Goal: Transaction & Acquisition: Book appointment/travel/reservation

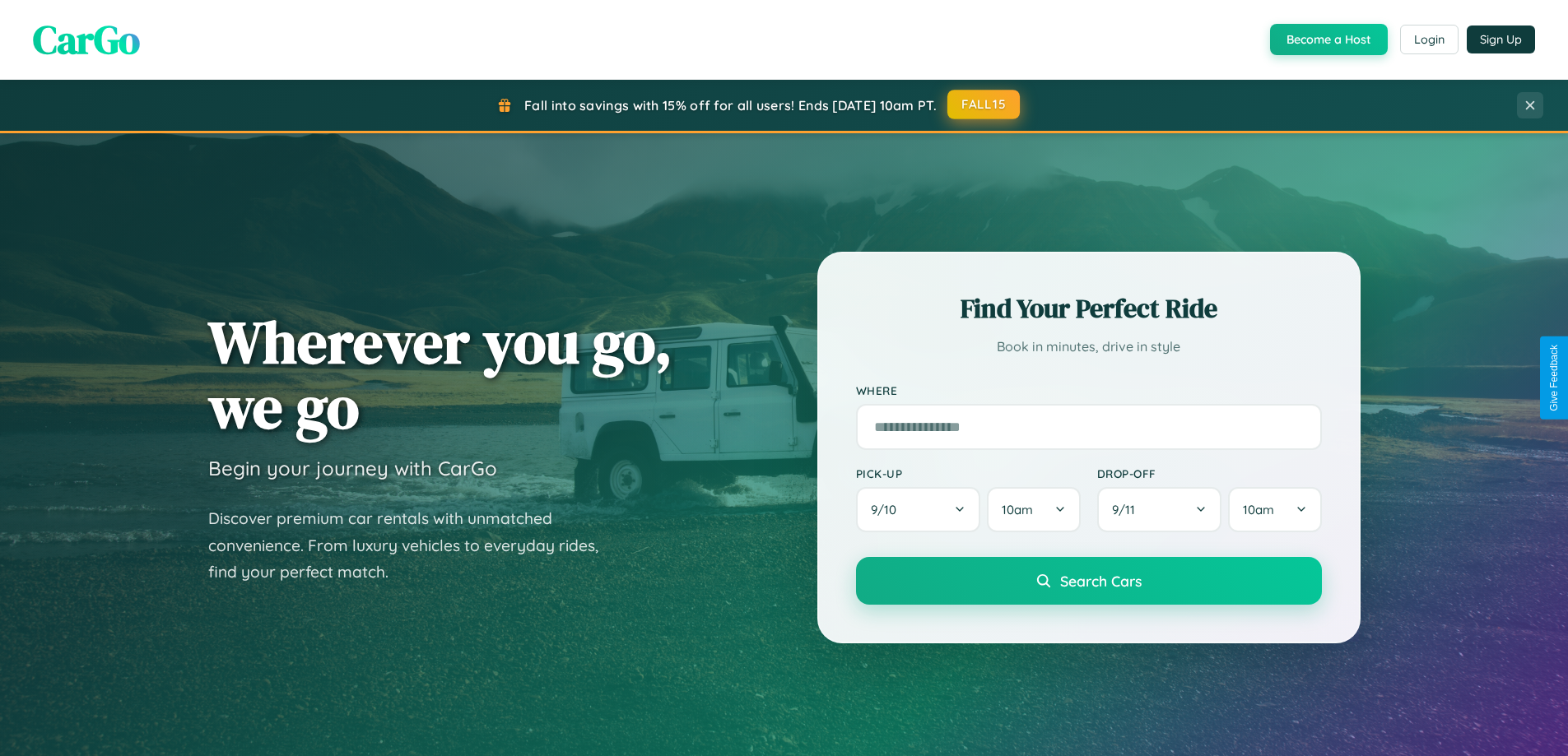
click at [984, 104] on button "FALL15" at bounding box center [984, 104] width 73 height 30
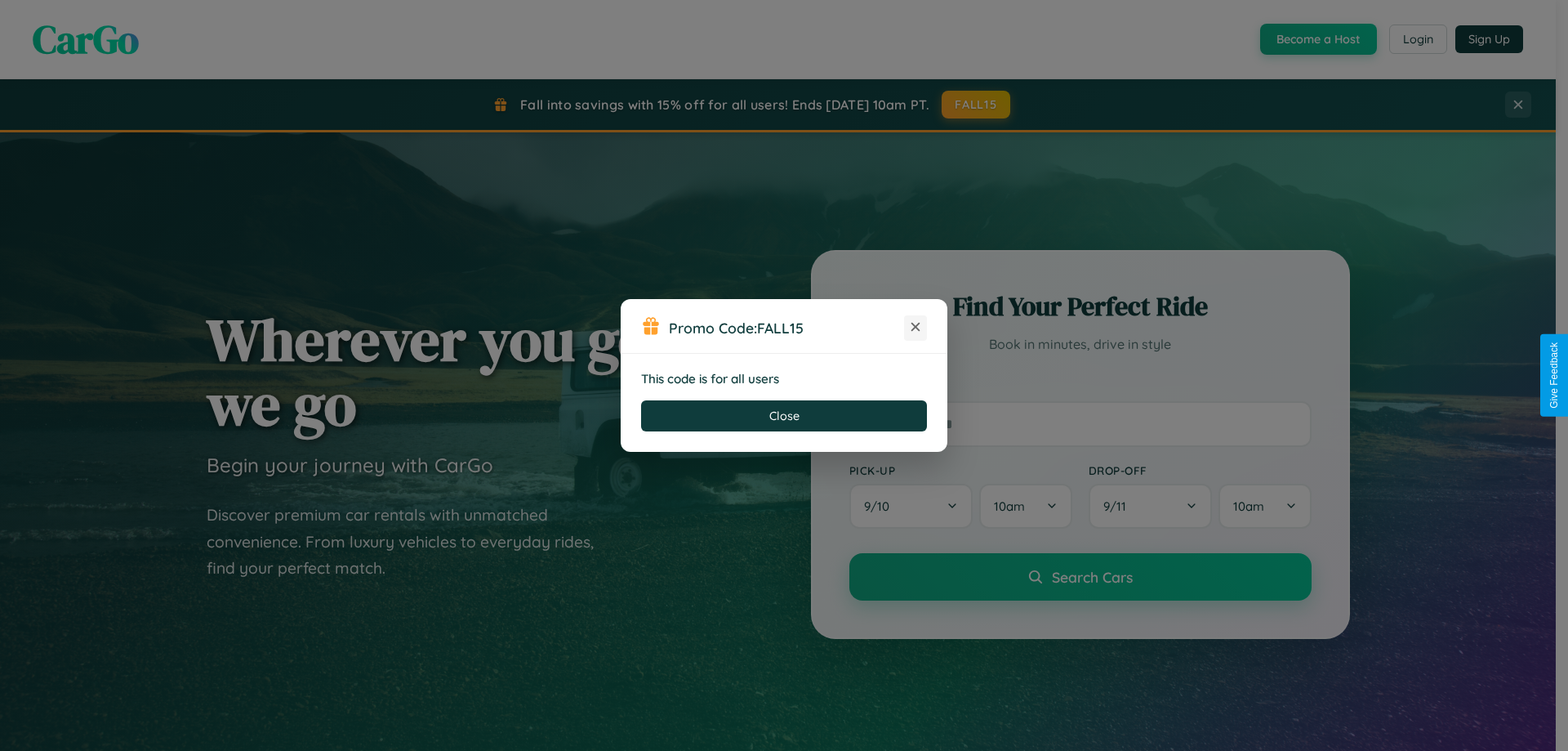
click at [915, 328] on icon at bounding box center [915, 327] width 17 height 17
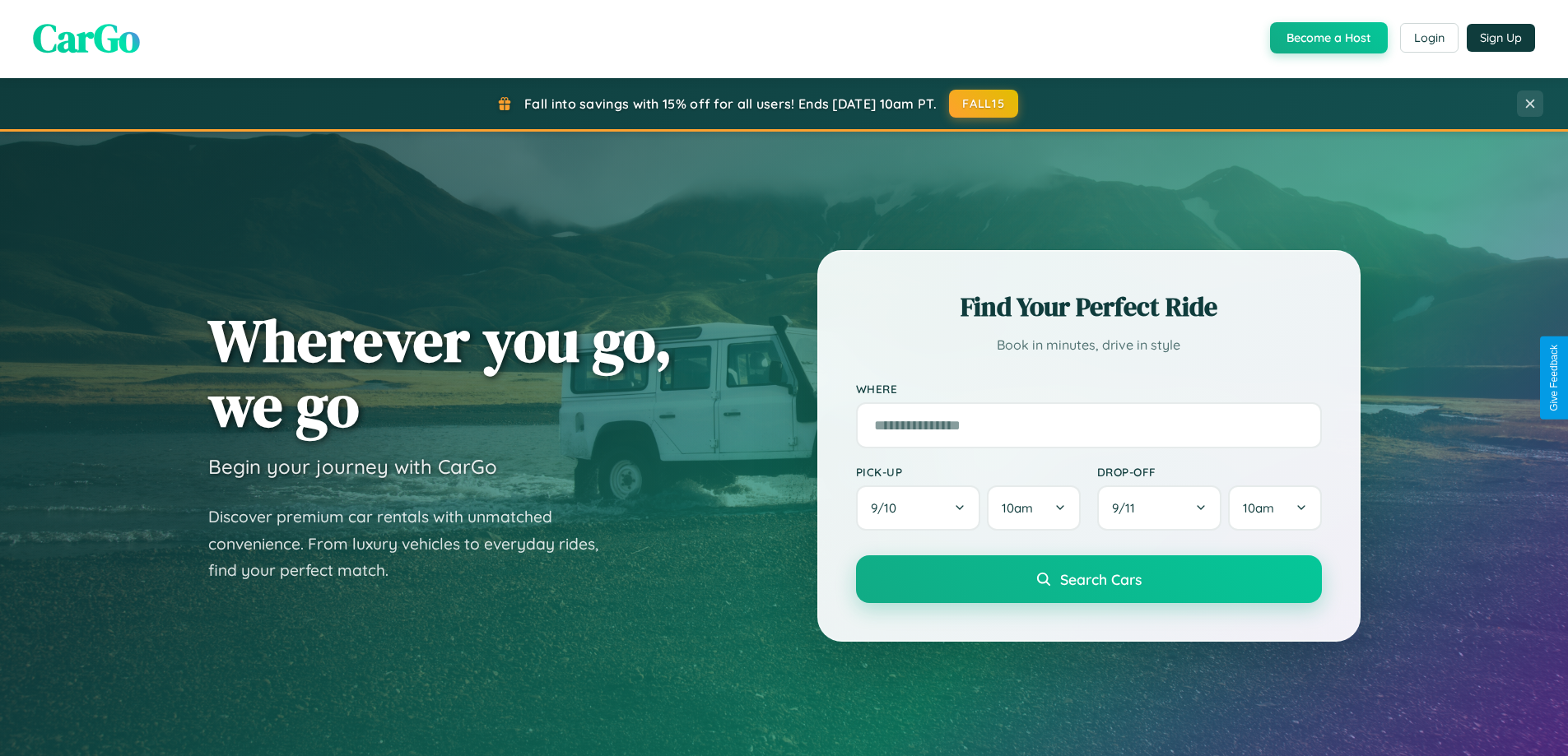
scroll to position [1449, 0]
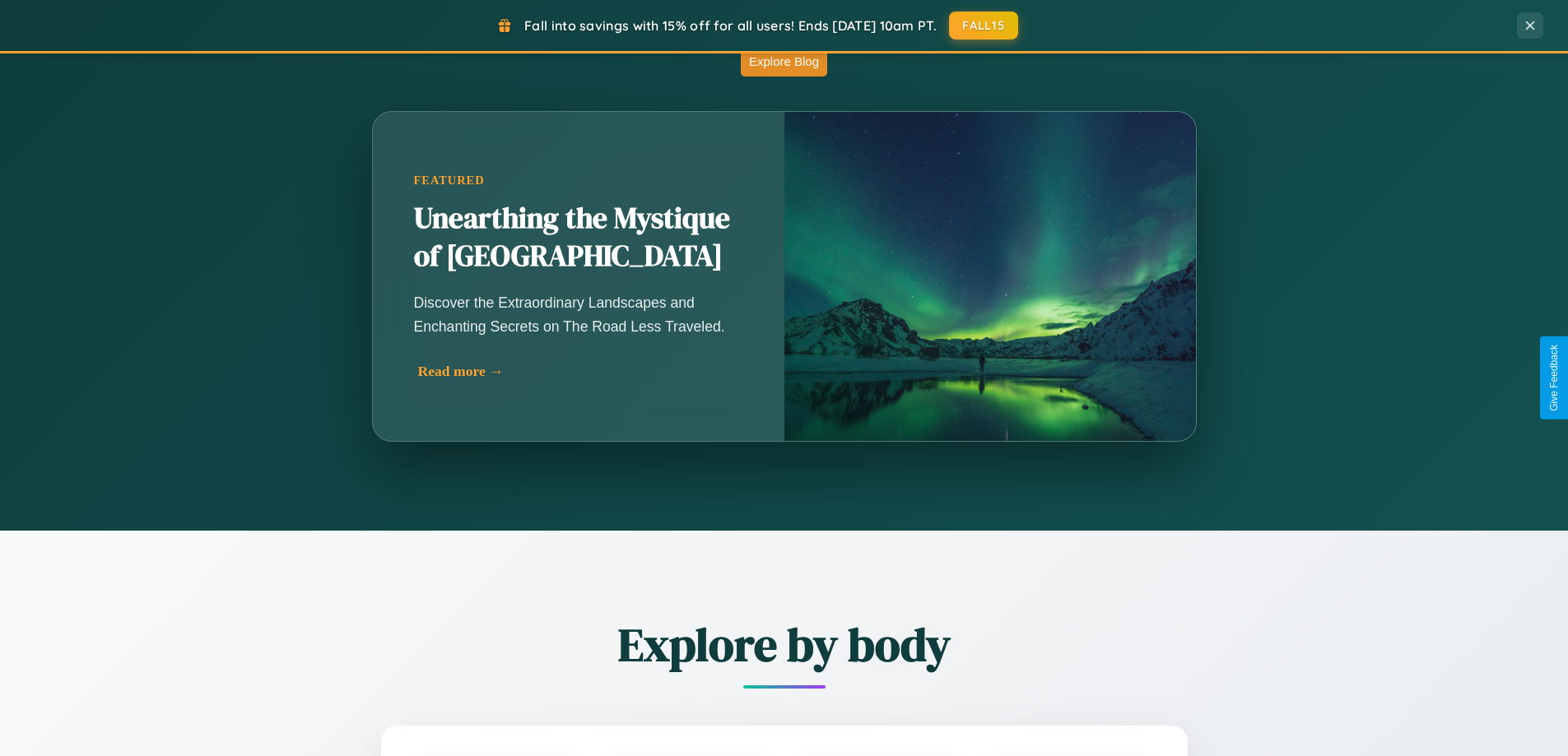
click at [578, 371] on div "Read more →" at bounding box center [582, 371] width 329 height 18
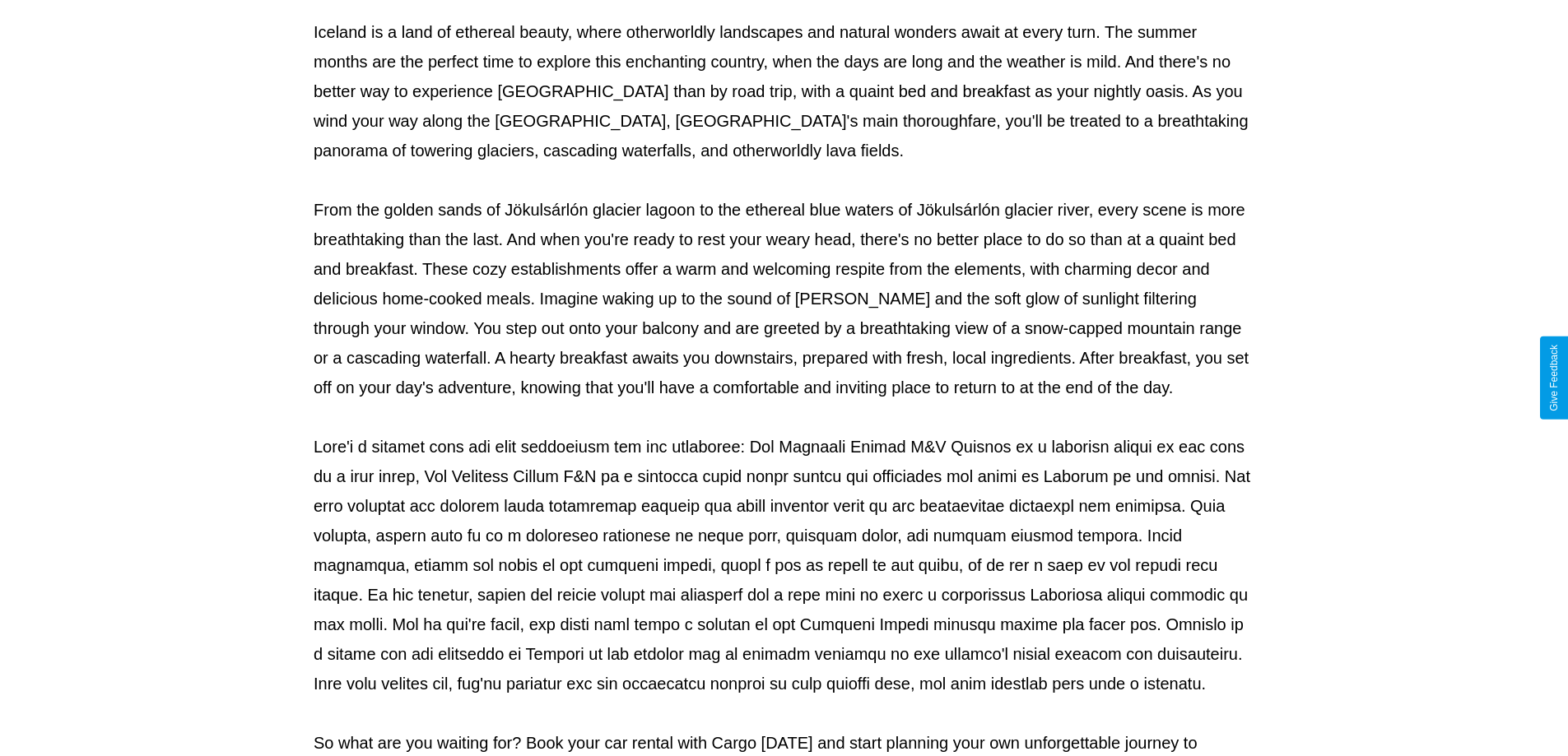
scroll to position [532, 0]
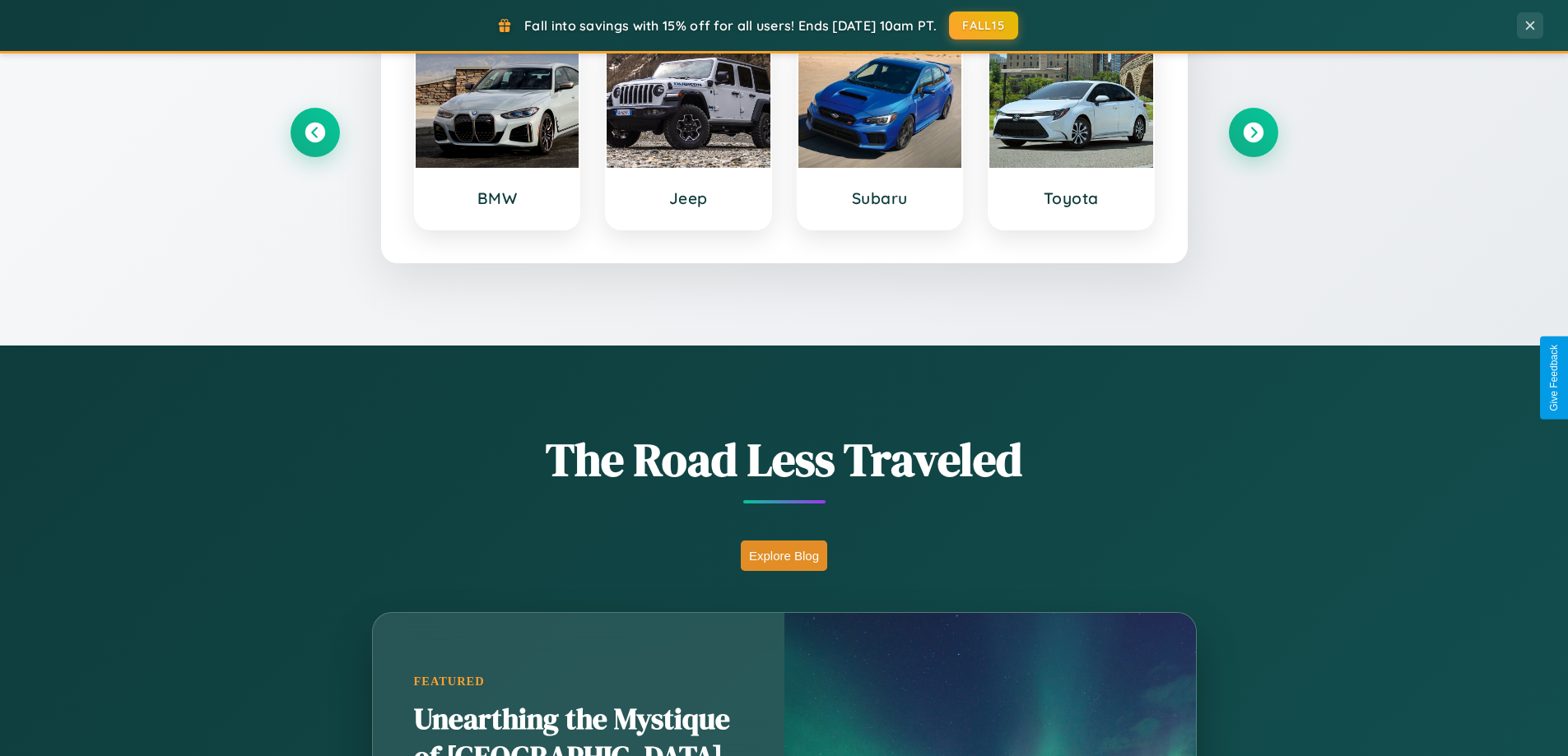
scroll to position [709, 0]
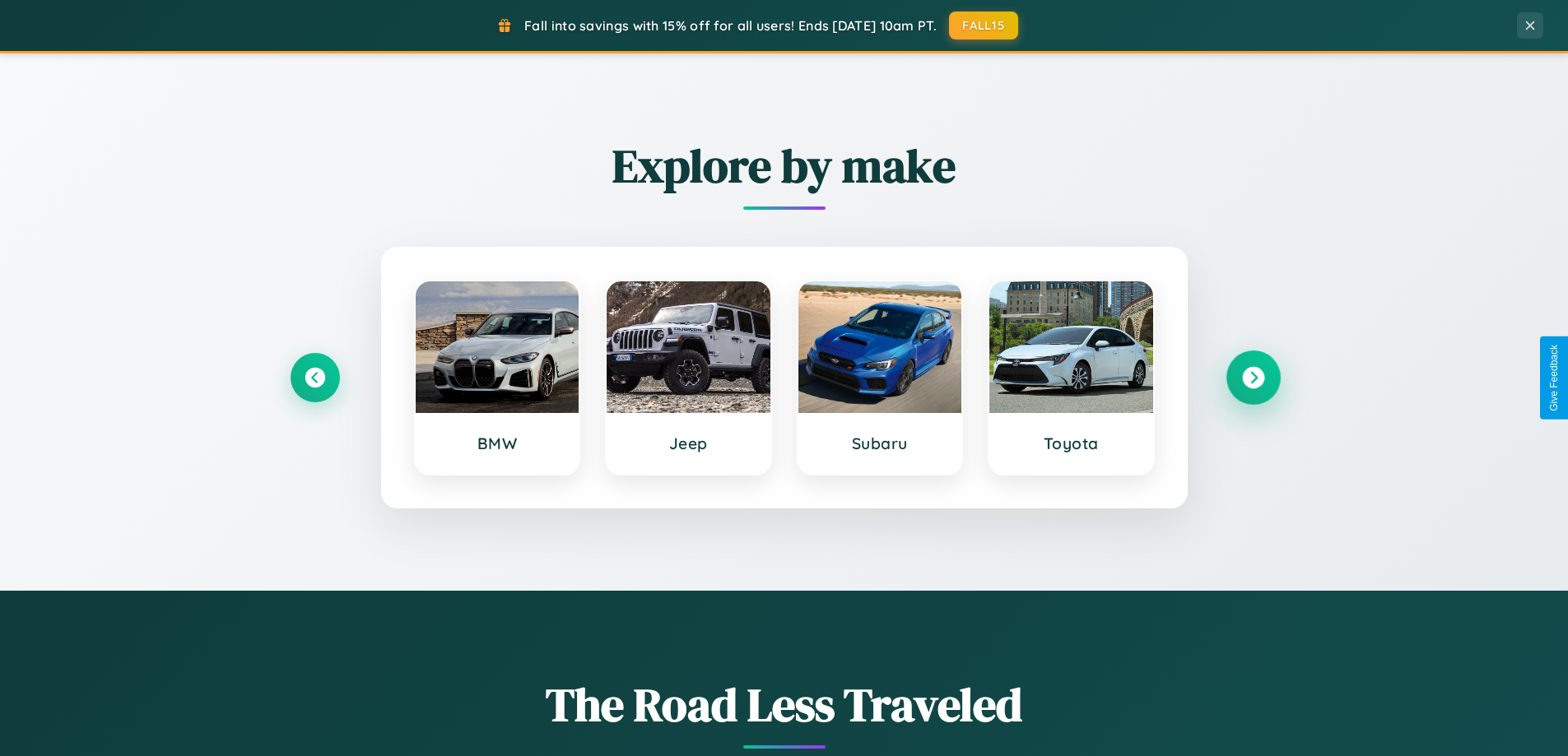
click at [1253, 378] on icon at bounding box center [1253, 378] width 22 height 22
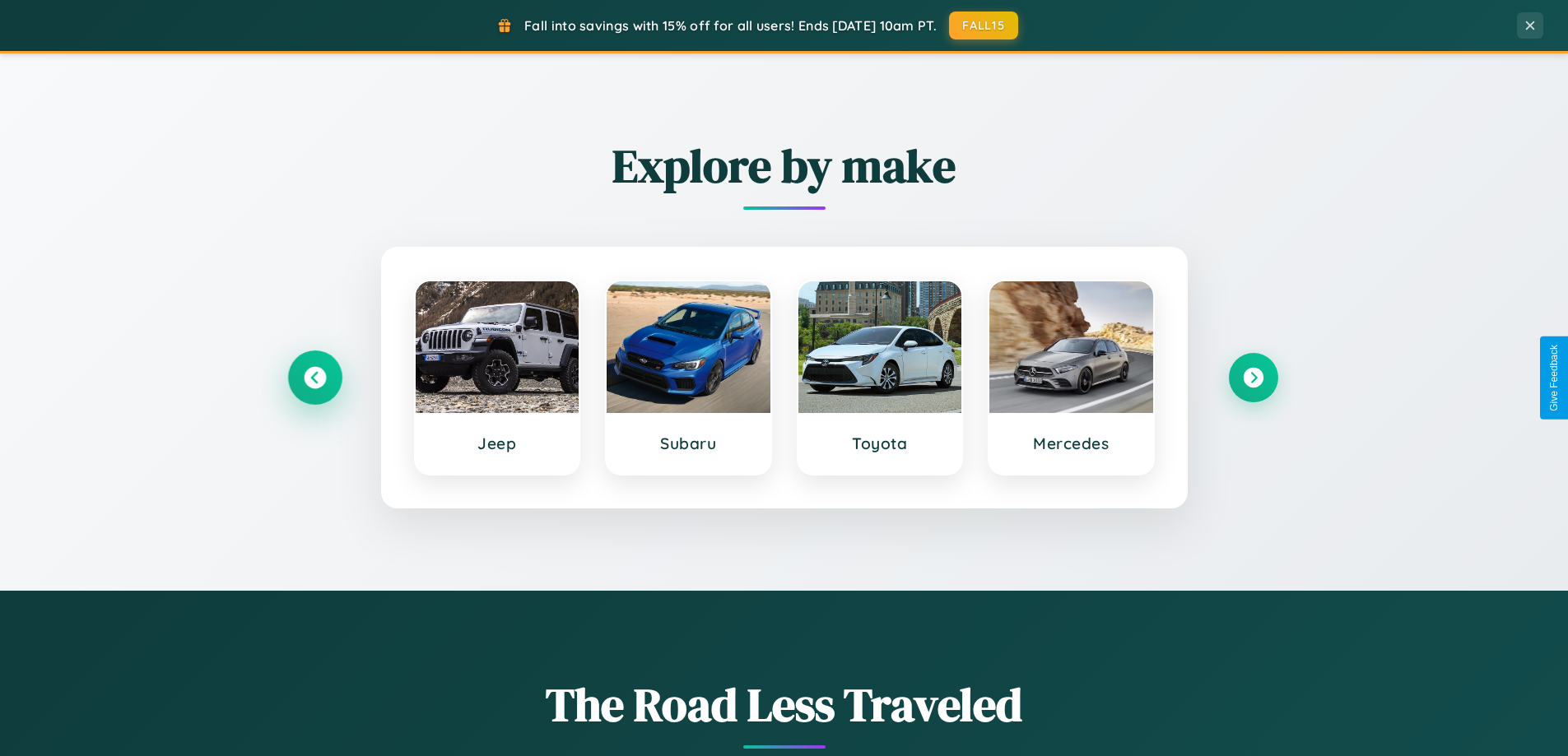
click at [314, 378] on icon at bounding box center [315, 378] width 22 height 22
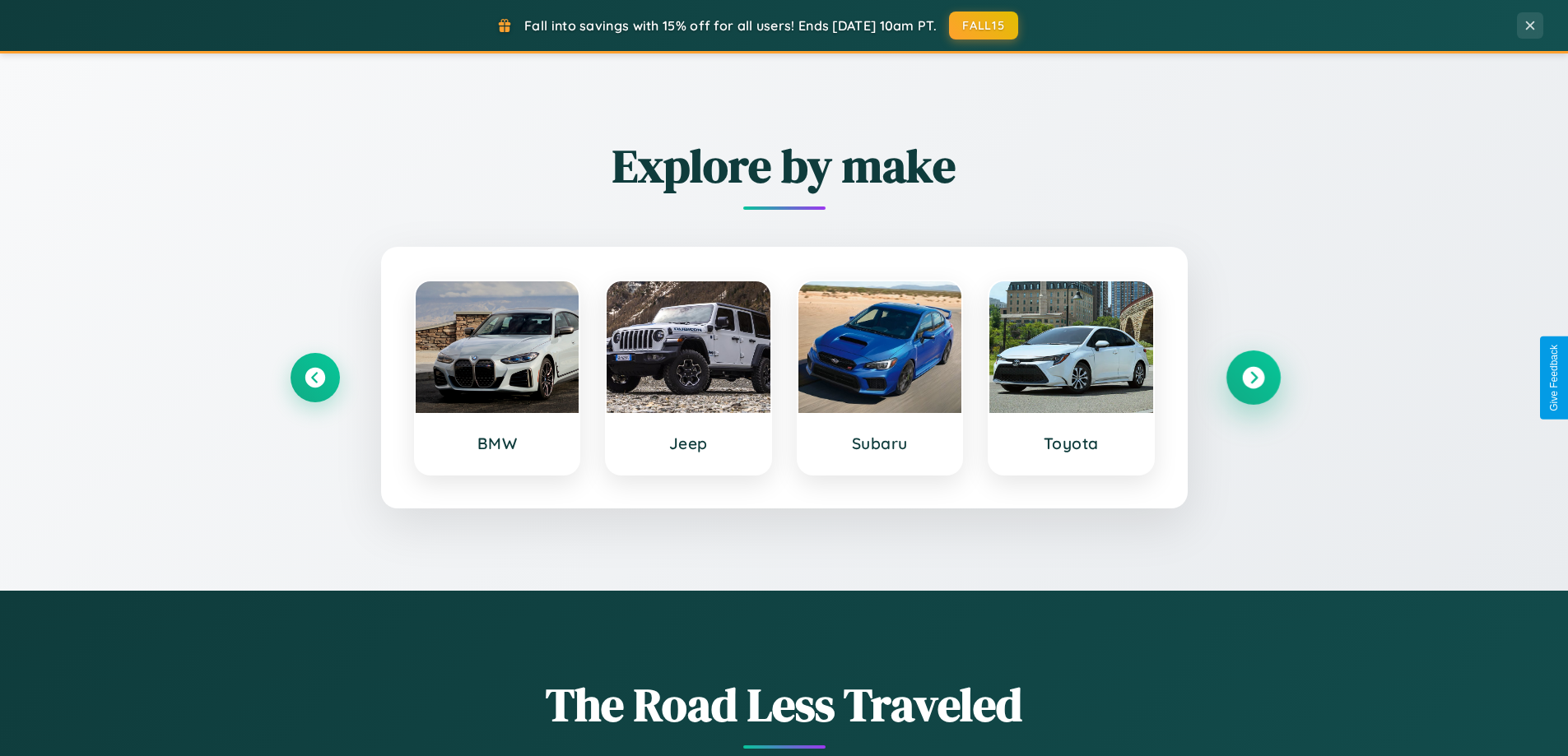
click at [1253, 378] on icon at bounding box center [1253, 378] width 22 height 22
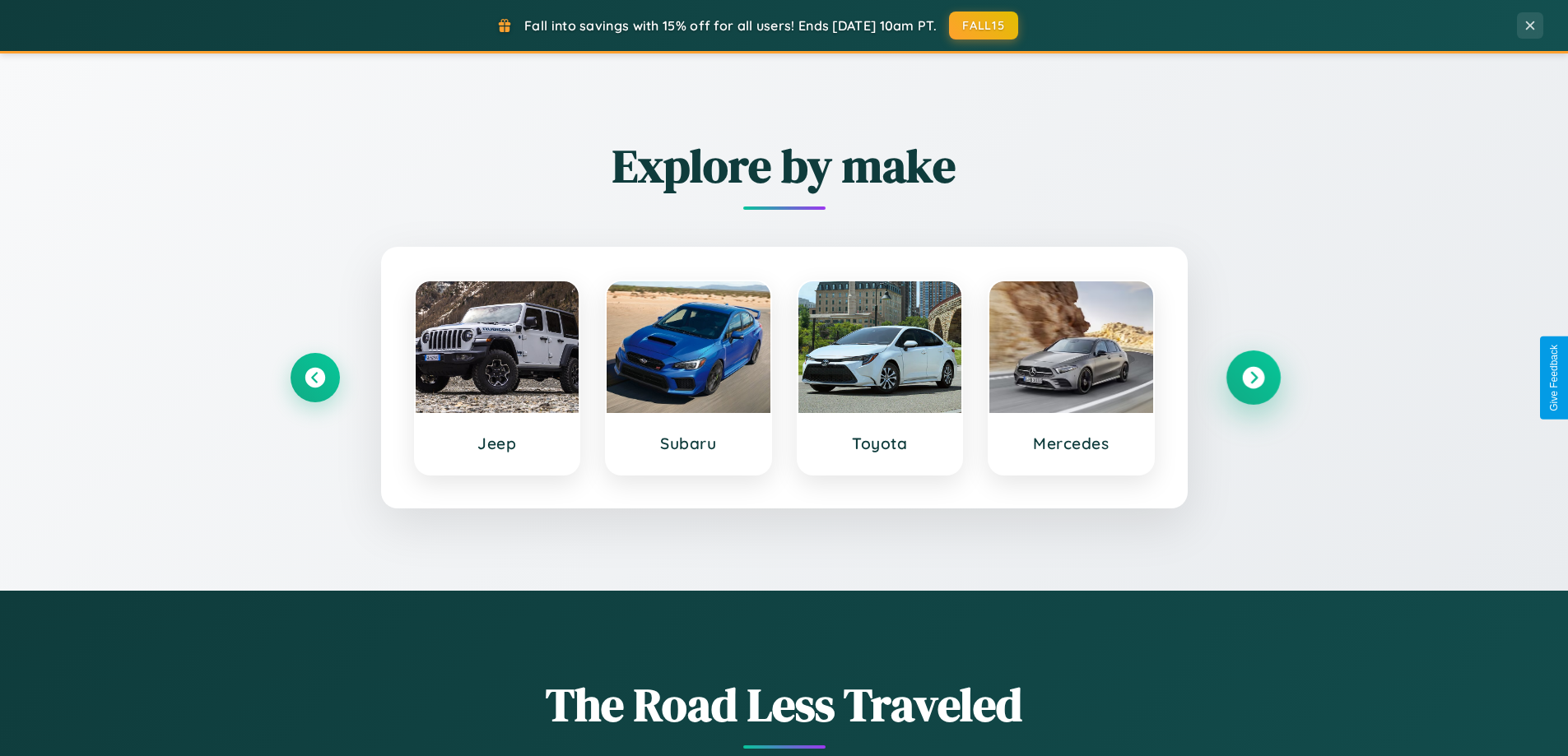
click at [1253, 378] on icon at bounding box center [1253, 378] width 22 height 22
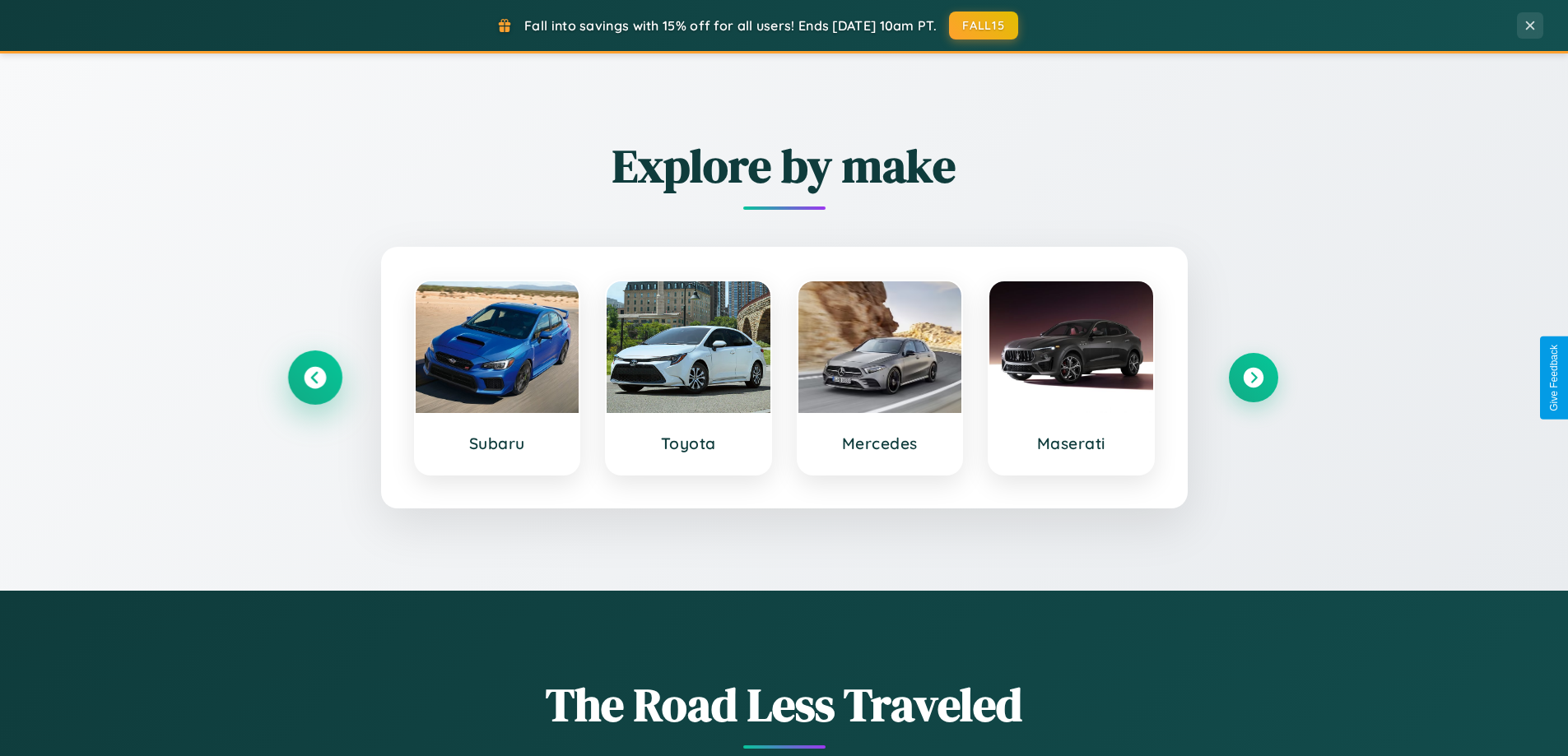
click at [314, 378] on icon at bounding box center [315, 378] width 22 height 22
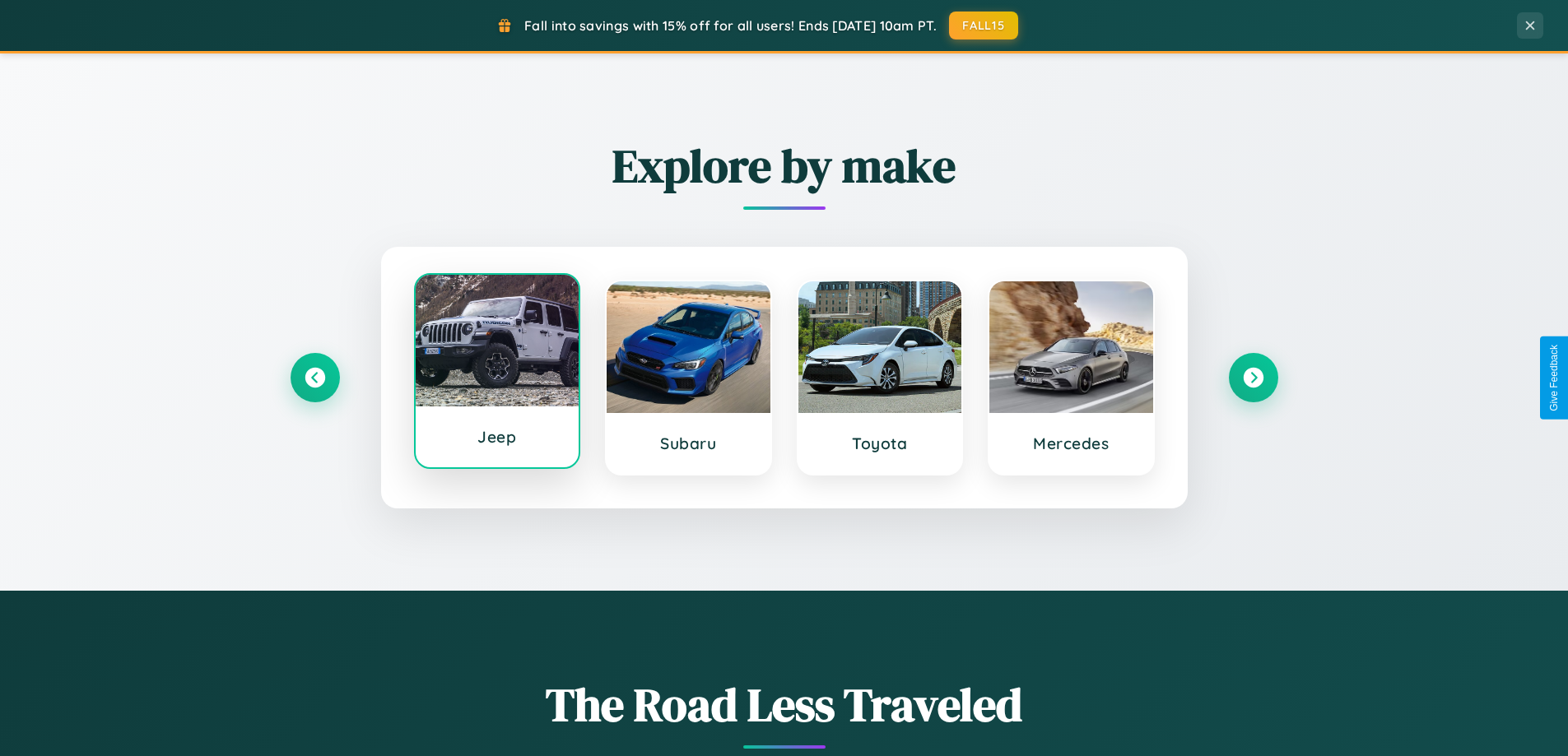
click at [496, 373] on div at bounding box center [498, 340] width 164 height 131
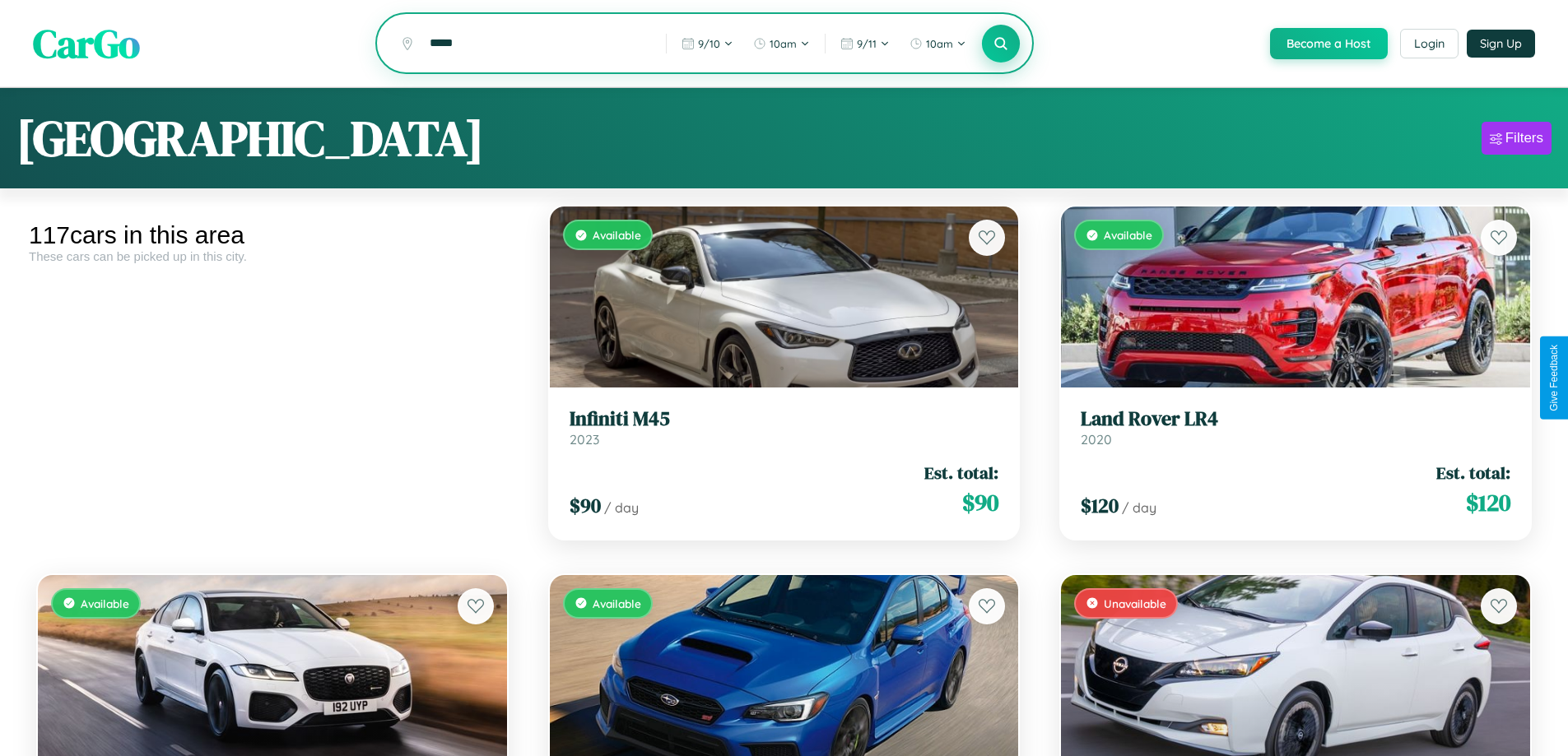
click at [1000, 45] on icon at bounding box center [1001, 43] width 16 height 16
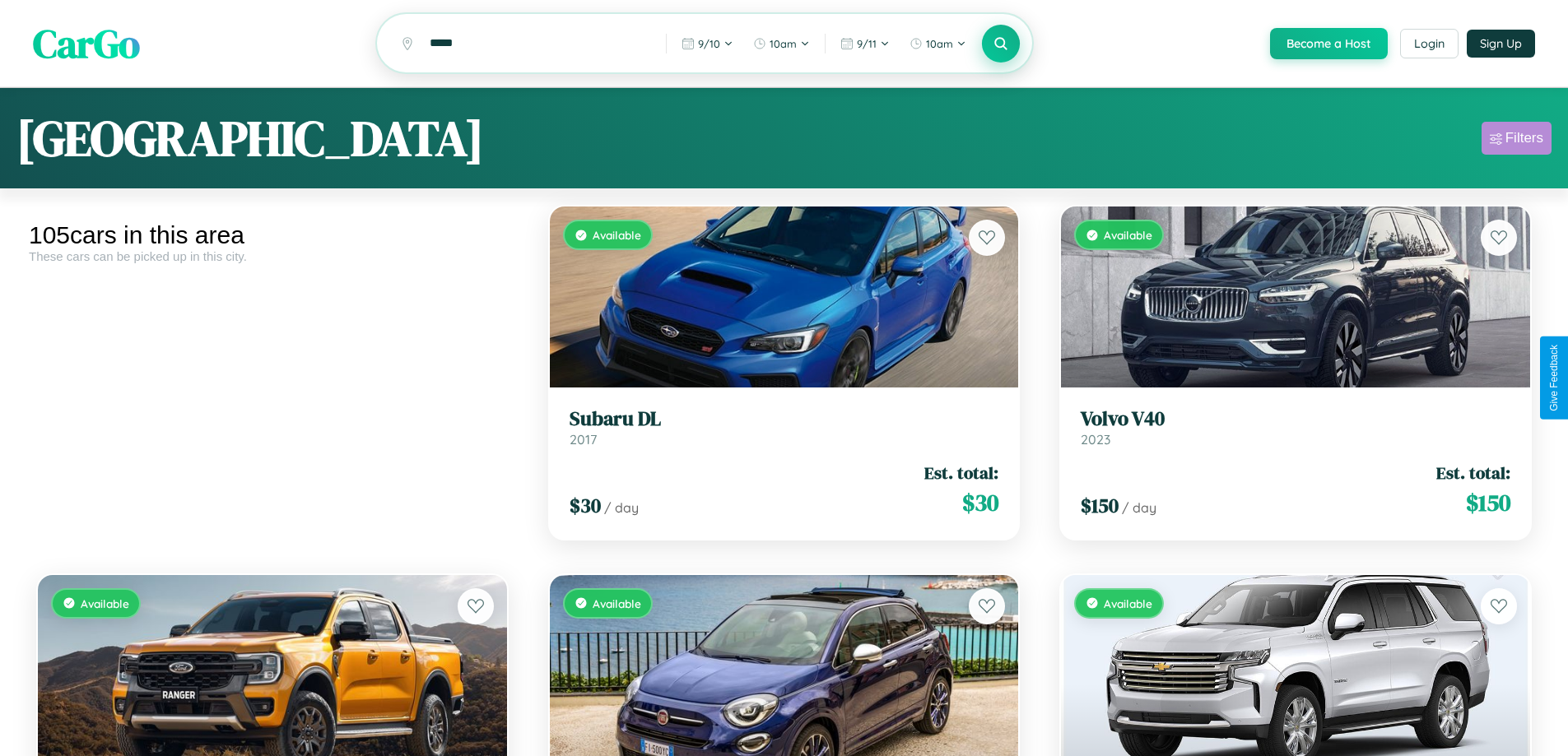
click at [1516, 141] on div "Filters" at bounding box center [1524, 138] width 38 height 17
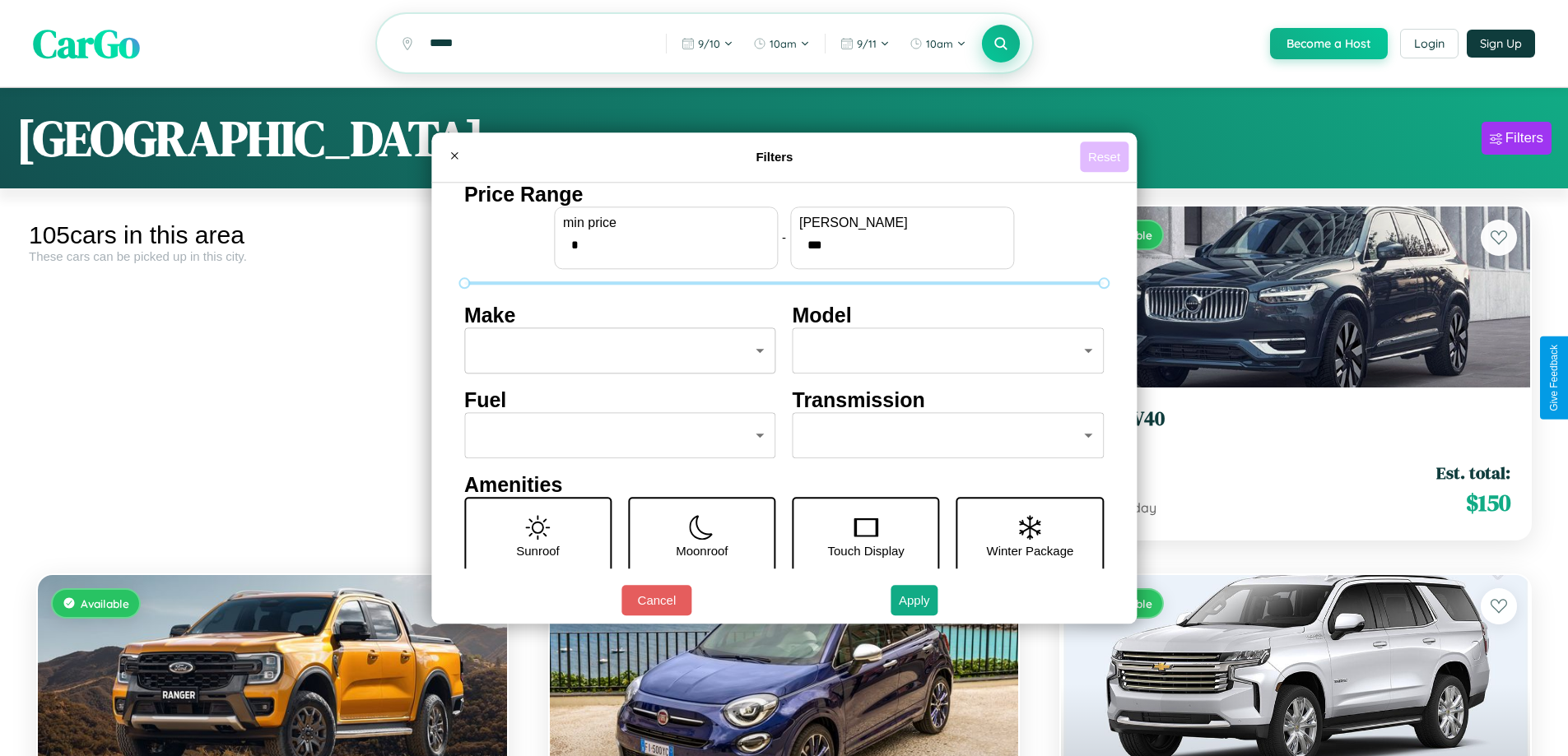
click at [1106, 157] on button "Reset" at bounding box center [1104, 157] width 49 height 31
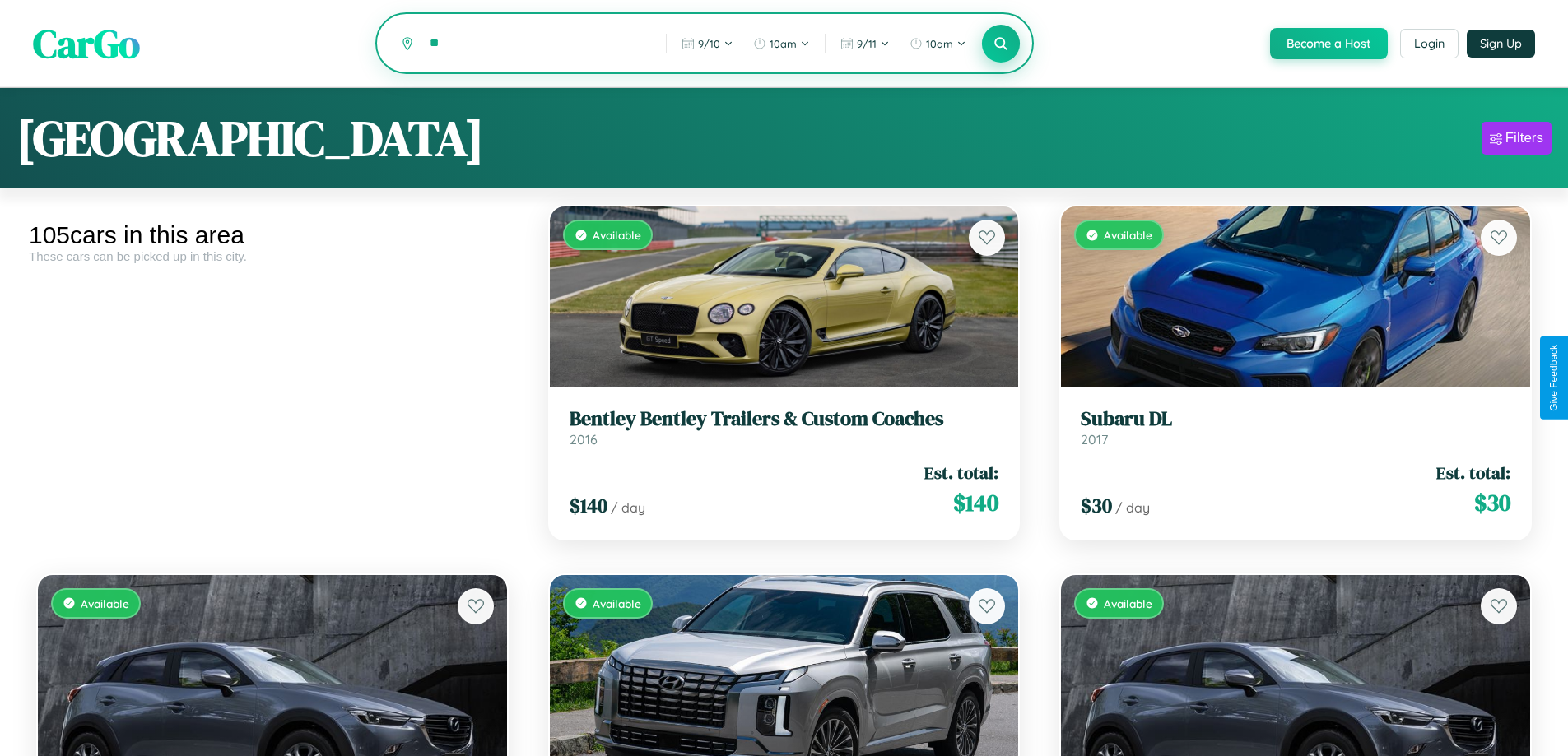
type input "*"
type input "********"
click at [1000, 45] on icon at bounding box center [1001, 43] width 16 height 16
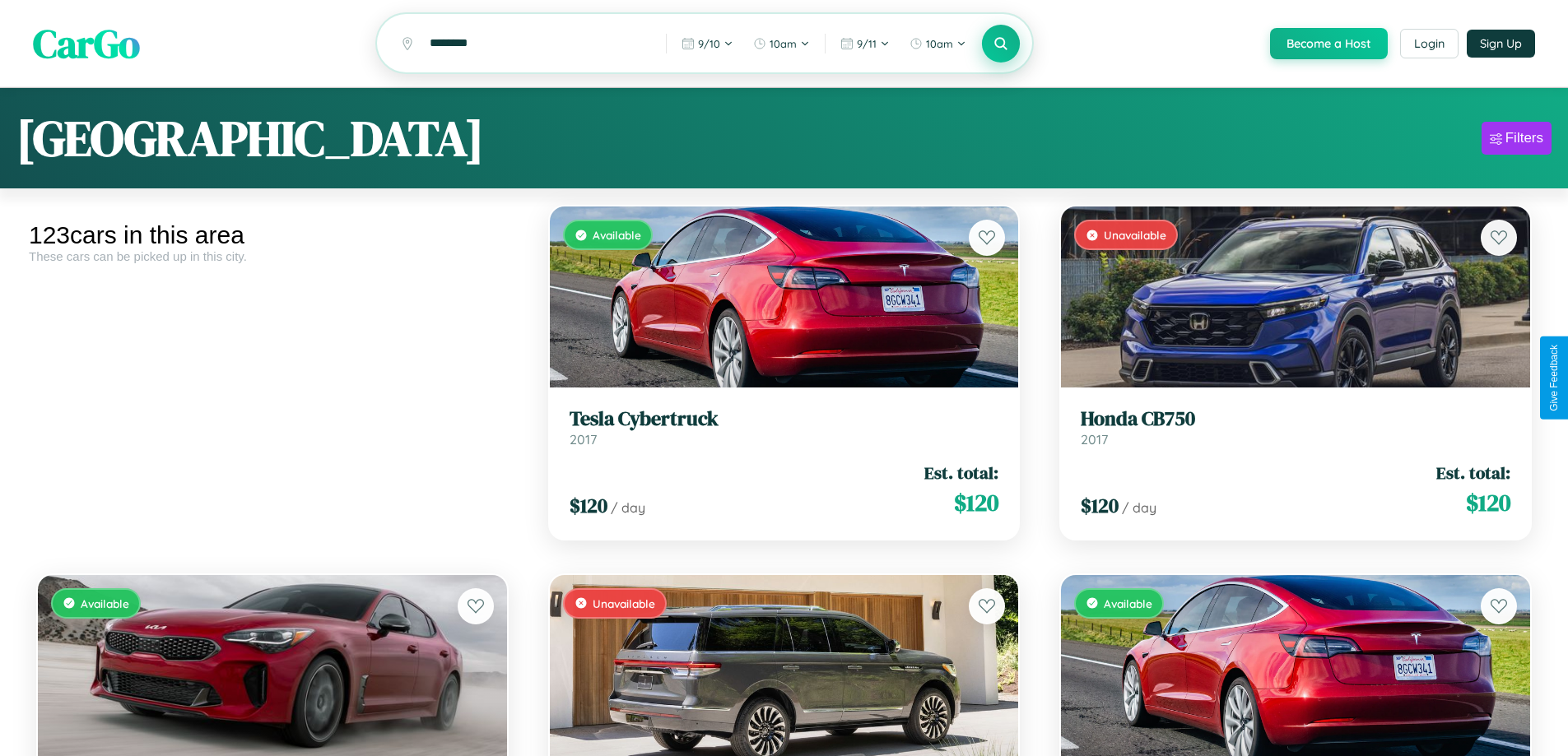
scroll to position [3914, 0]
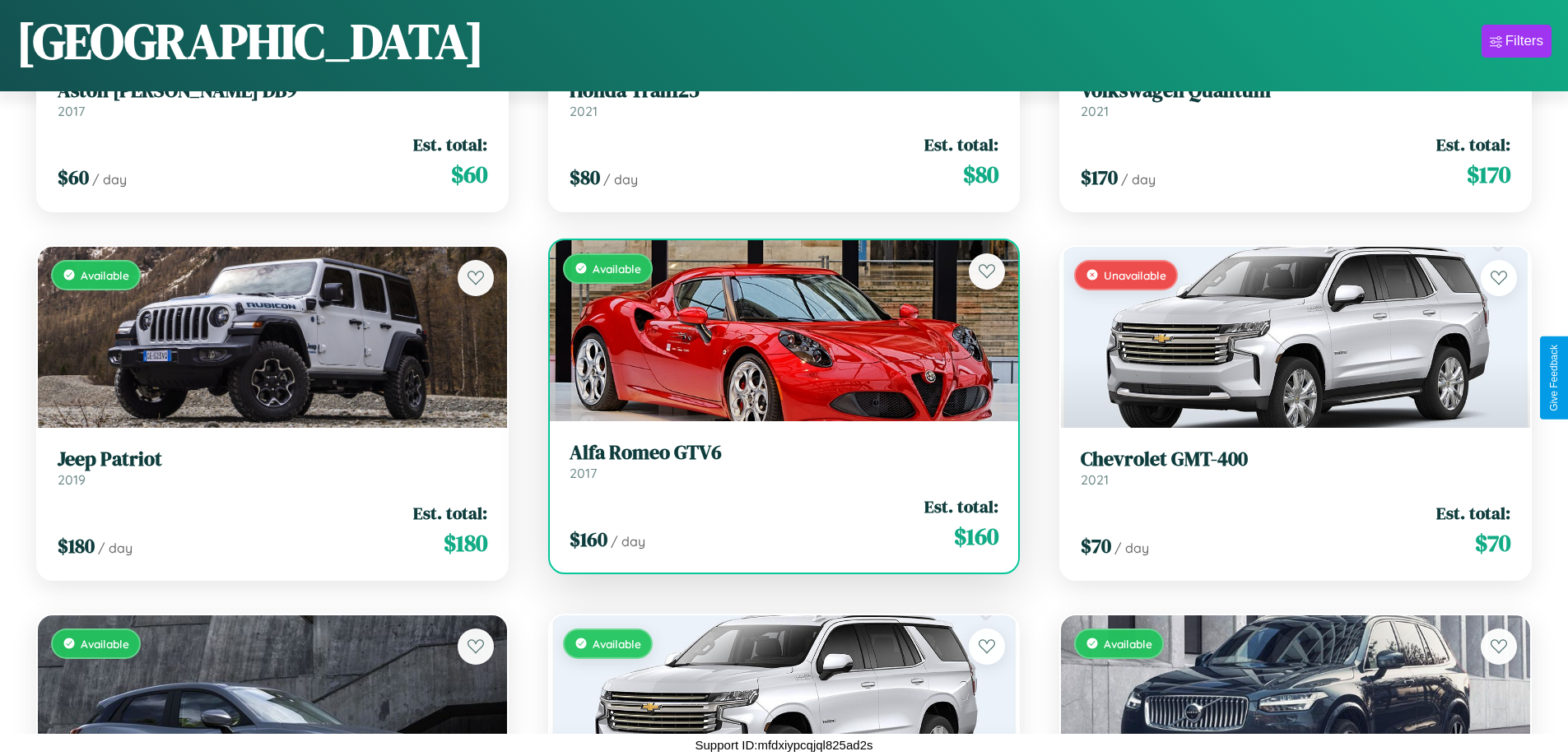
click at [777, 460] on h3 "Alfa Romeo GTV6" at bounding box center [784, 453] width 430 height 24
